Goal: Information Seeking & Learning: Learn about a topic

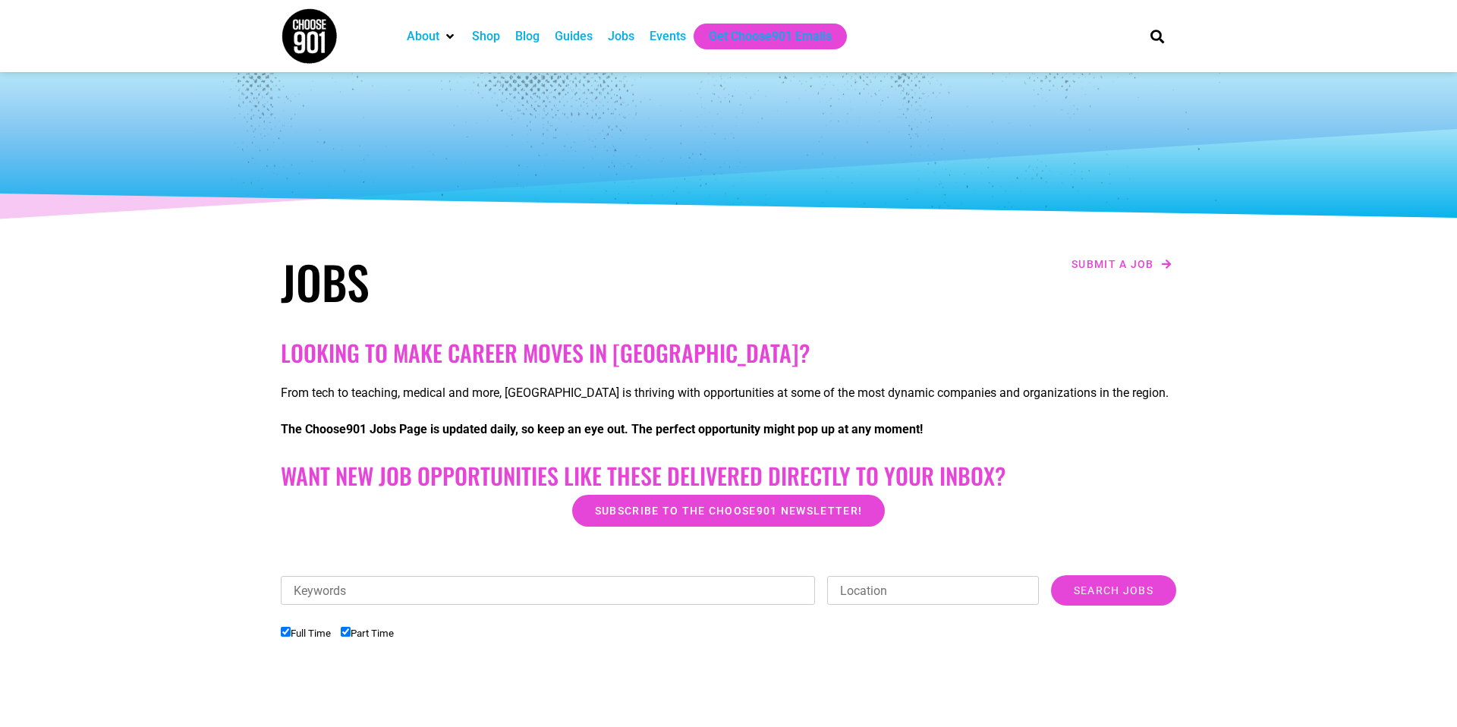
click at [629, 38] on div "Jobs" at bounding box center [621, 36] width 27 height 18
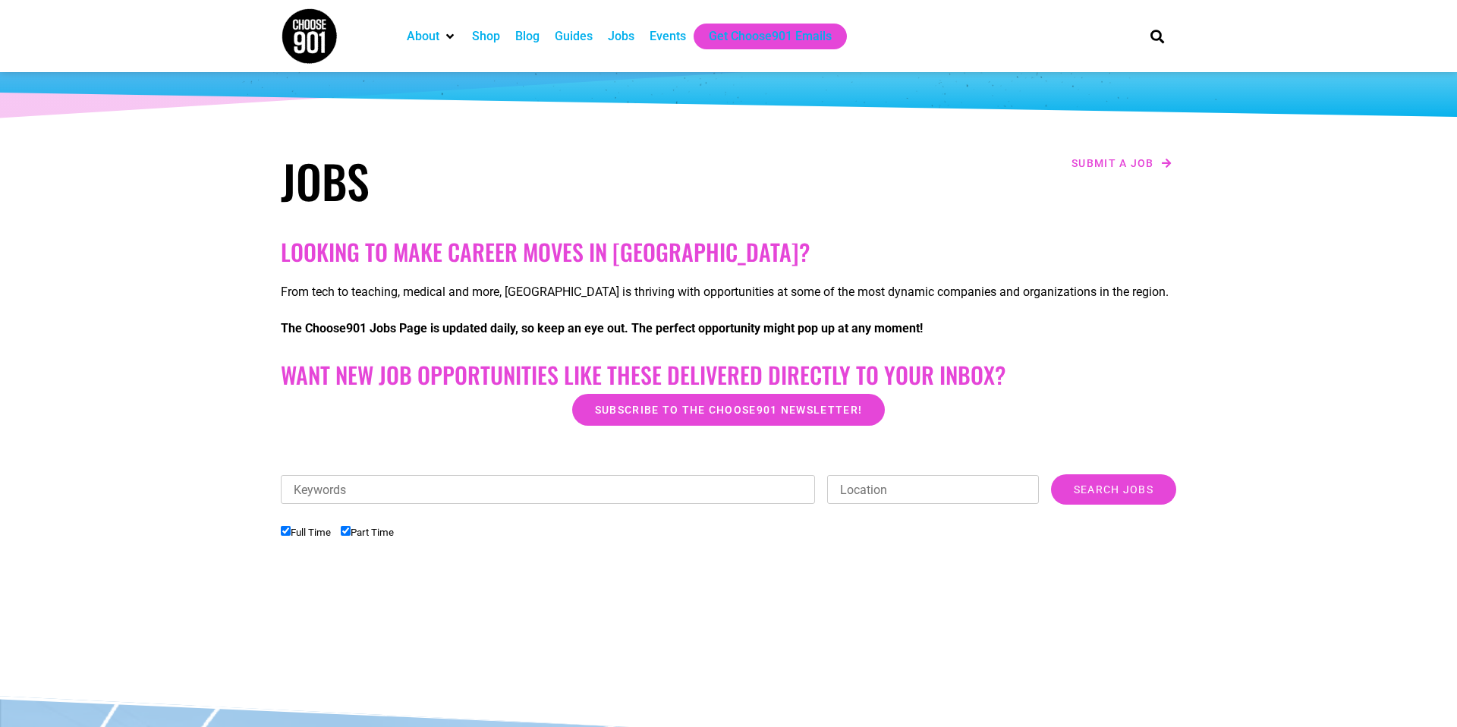
scroll to position [112, 0]
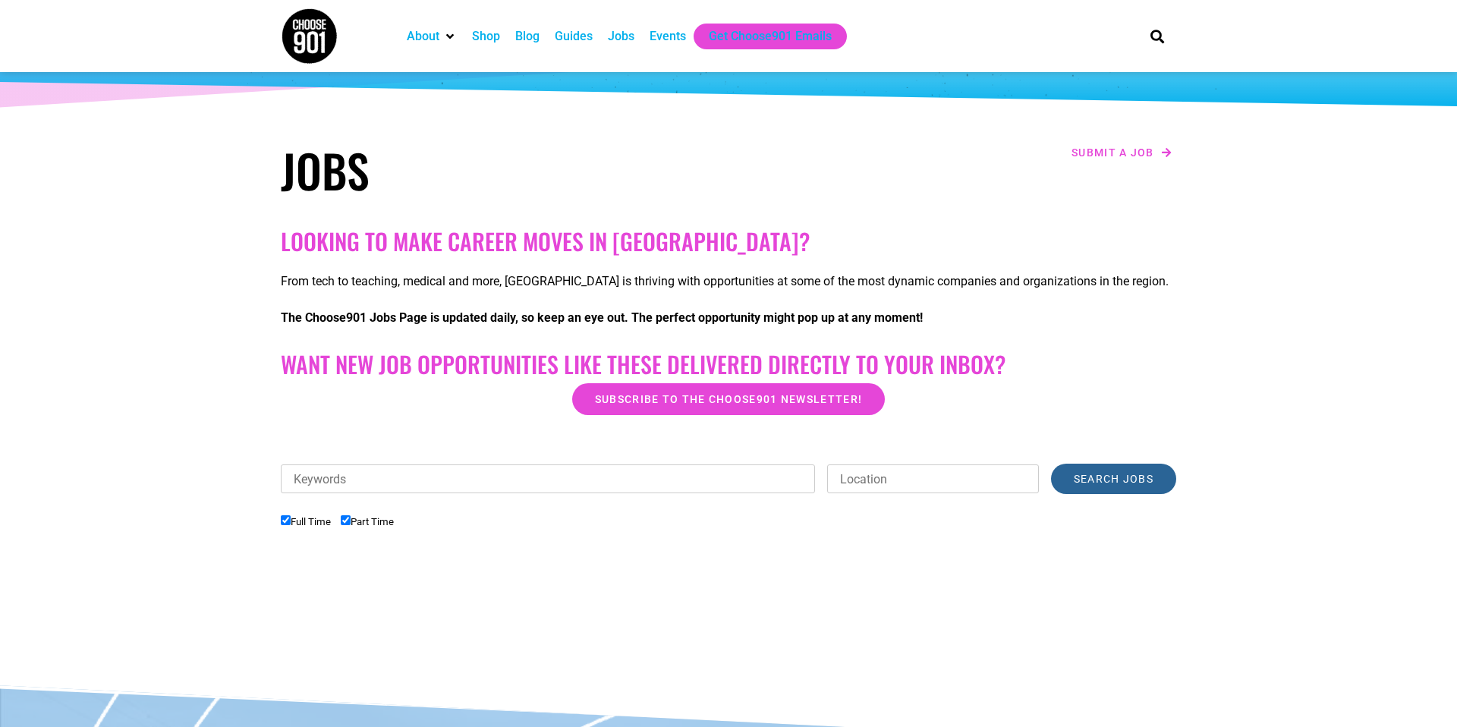
click at [1083, 486] on input "Search Jobs" at bounding box center [1113, 479] width 125 height 30
click at [910, 479] on input "Location" at bounding box center [933, 478] width 212 height 29
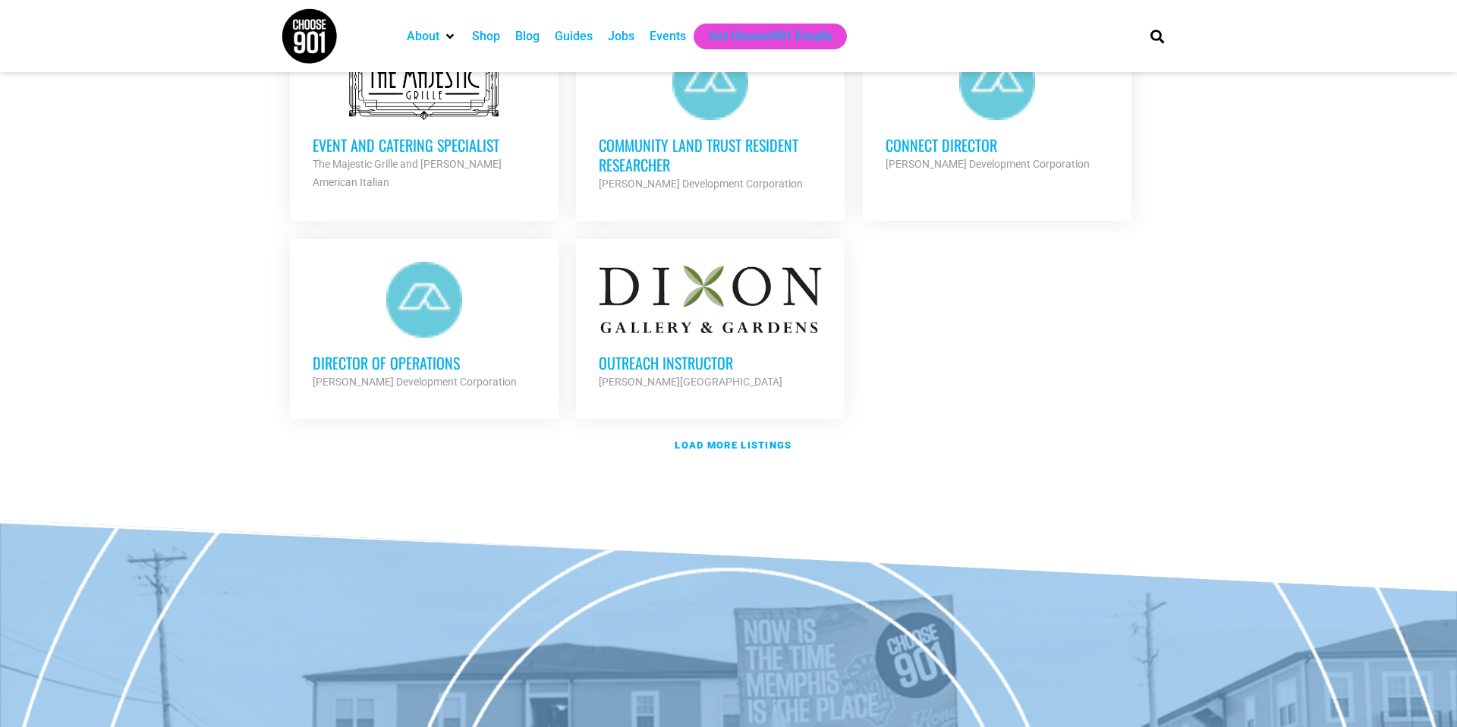
scroll to position [1784, 0]
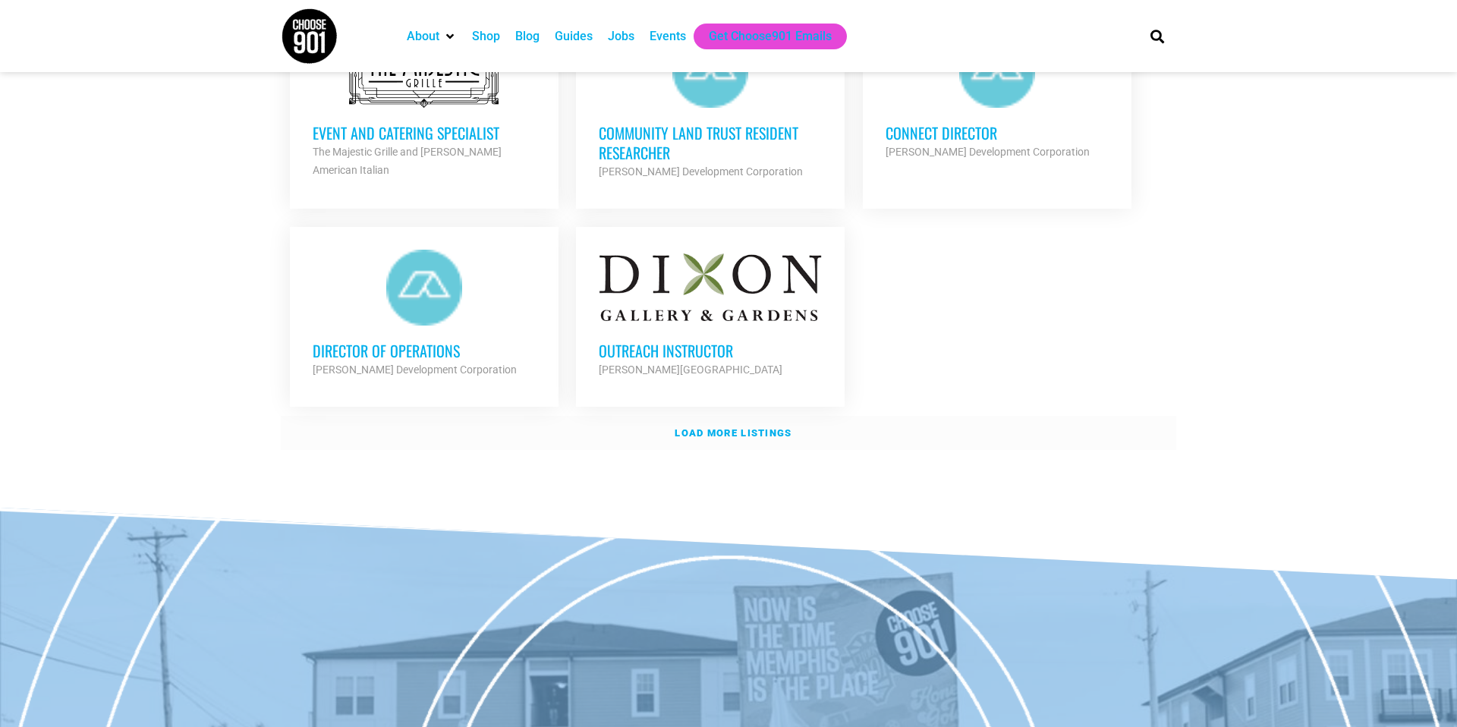
type input "me"
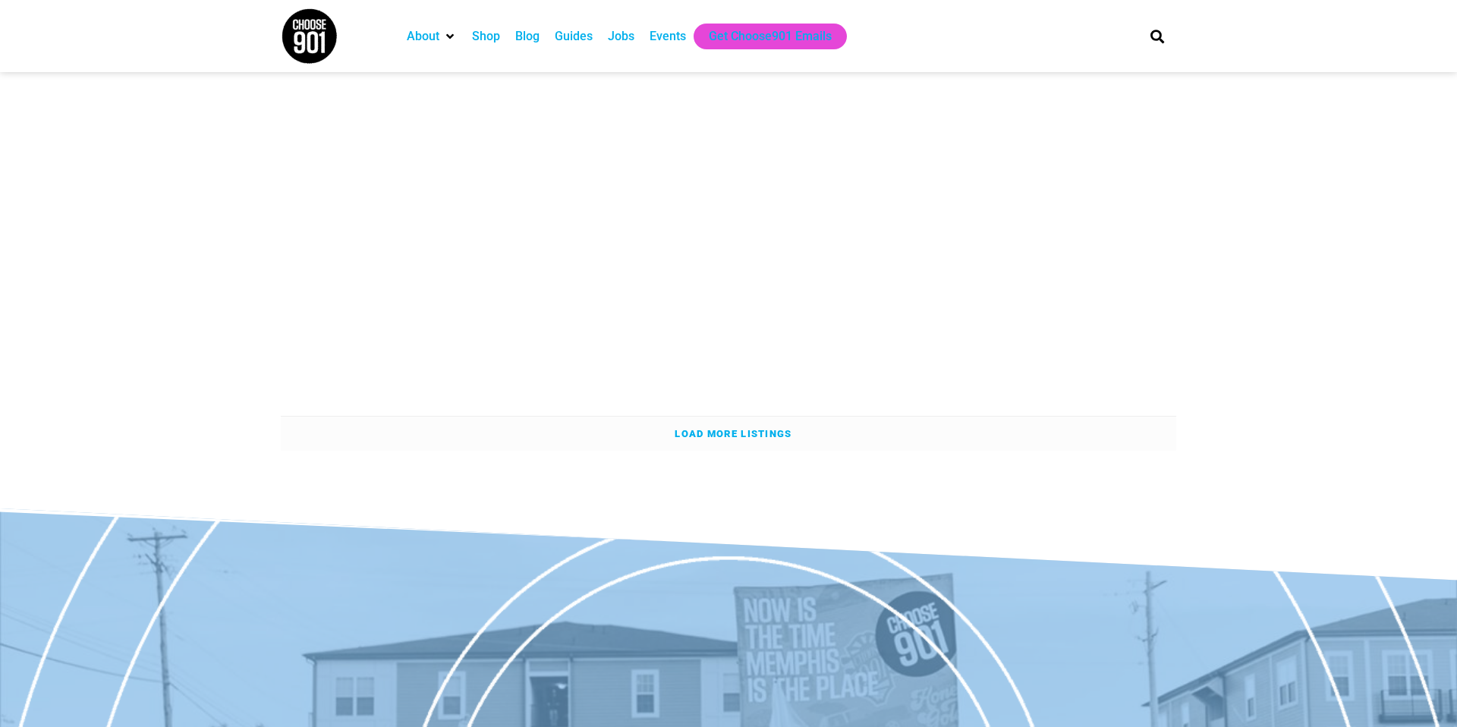
click at [774, 418] on link "Load more listings" at bounding box center [728, 433] width 895 height 35
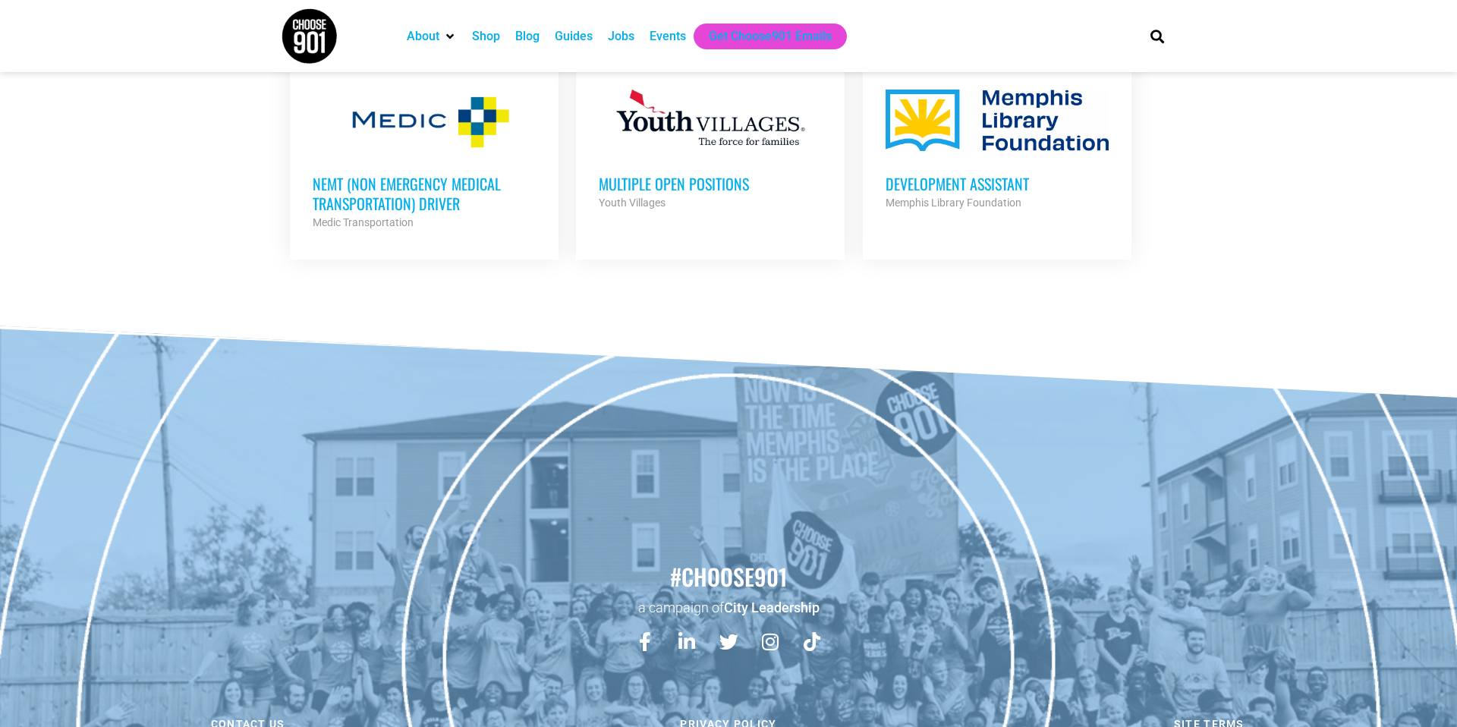
scroll to position [3104, 0]
